Goal: Task Accomplishment & Management: Manage account settings

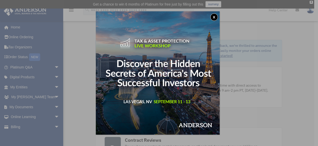
click at [214, 15] on button "x" at bounding box center [214, 17] width 8 height 8
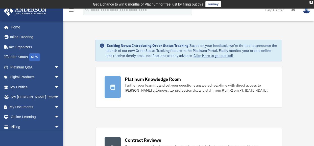
click at [306, 11] on img at bounding box center [307, 9] width 8 height 7
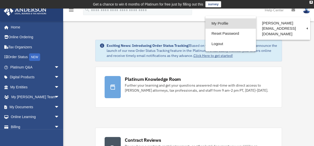
click at [205, 23] on link "My Profile" at bounding box center [230, 23] width 51 height 10
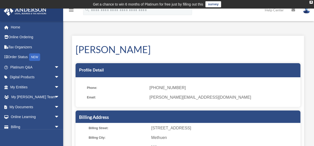
click at [306, 12] on img at bounding box center [307, 9] width 8 height 7
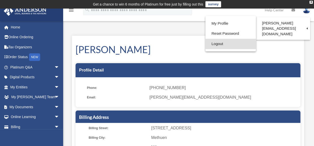
click at [205, 44] on link "Logout" at bounding box center [230, 44] width 51 height 10
